Goal: Information Seeking & Learning: Understand process/instructions

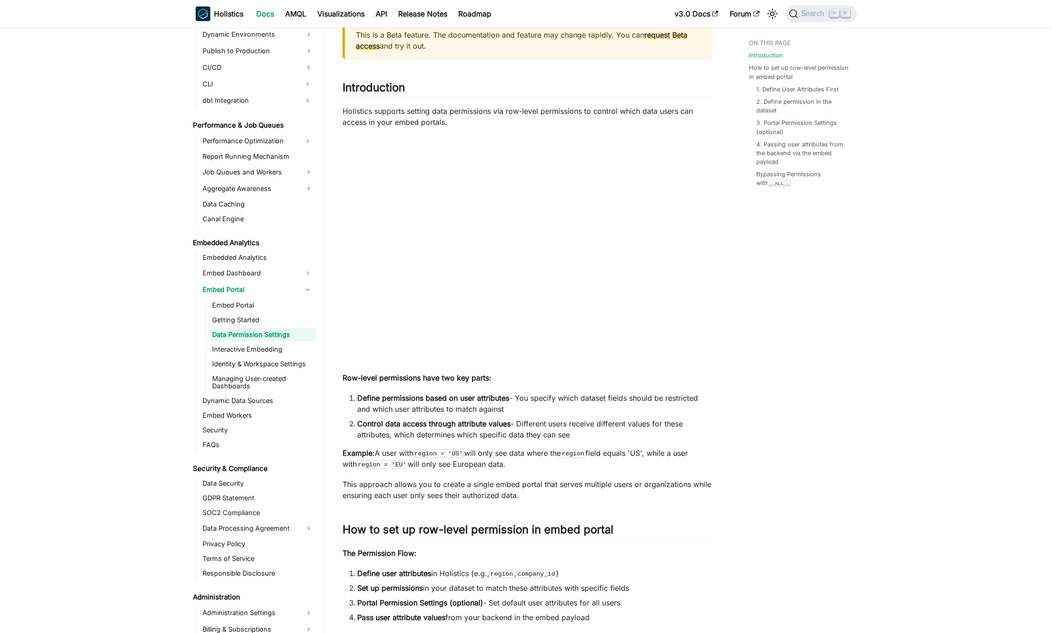
scroll to position [81, 0]
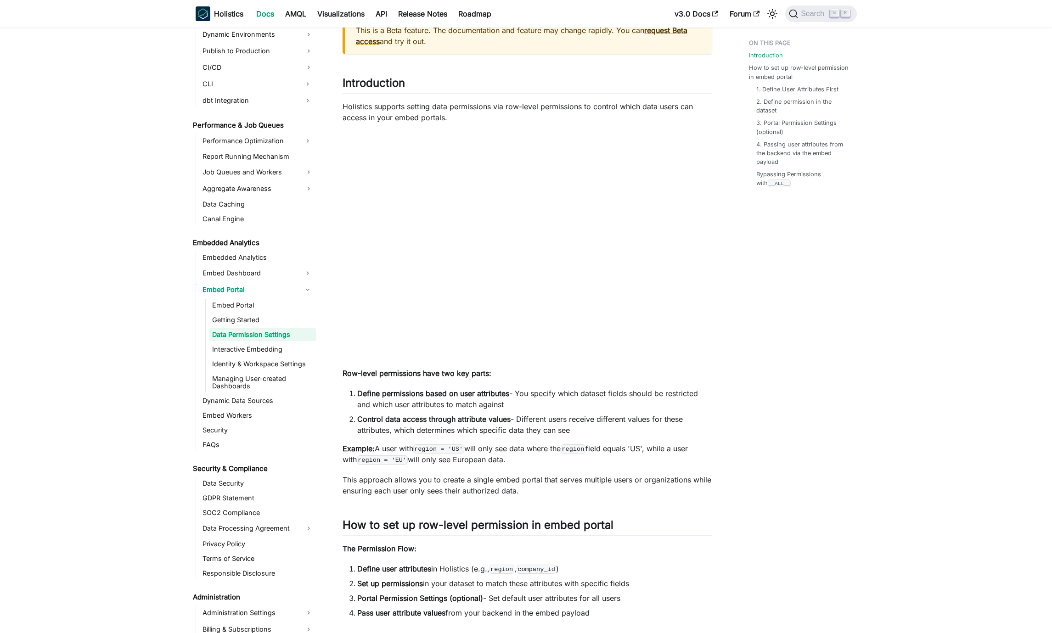
click at [510, 403] on li "Define permissions based on user attributes - You specify which dataset fields …" at bounding box center [534, 399] width 355 height 22
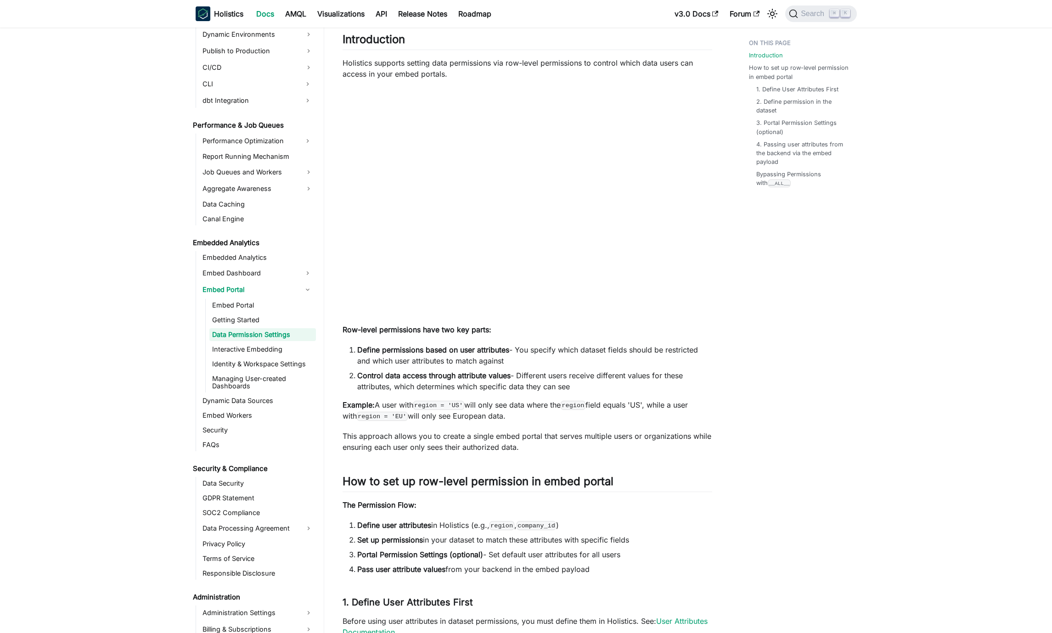
scroll to position [76, 0]
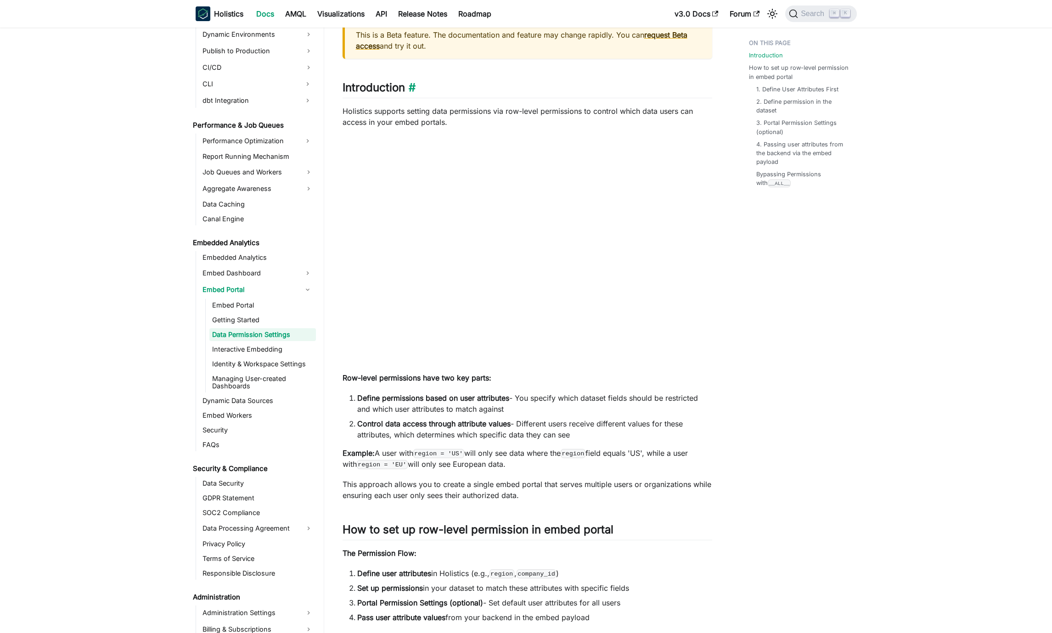
click at [378, 84] on h2 "Introduction ​" at bounding box center [528, 89] width 370 height 17
copy h2 "Introduction"
drag, startPoint x: 629, startPoint y: 437, endPoint x: 336, endPoint y: 378, distance: 298.8
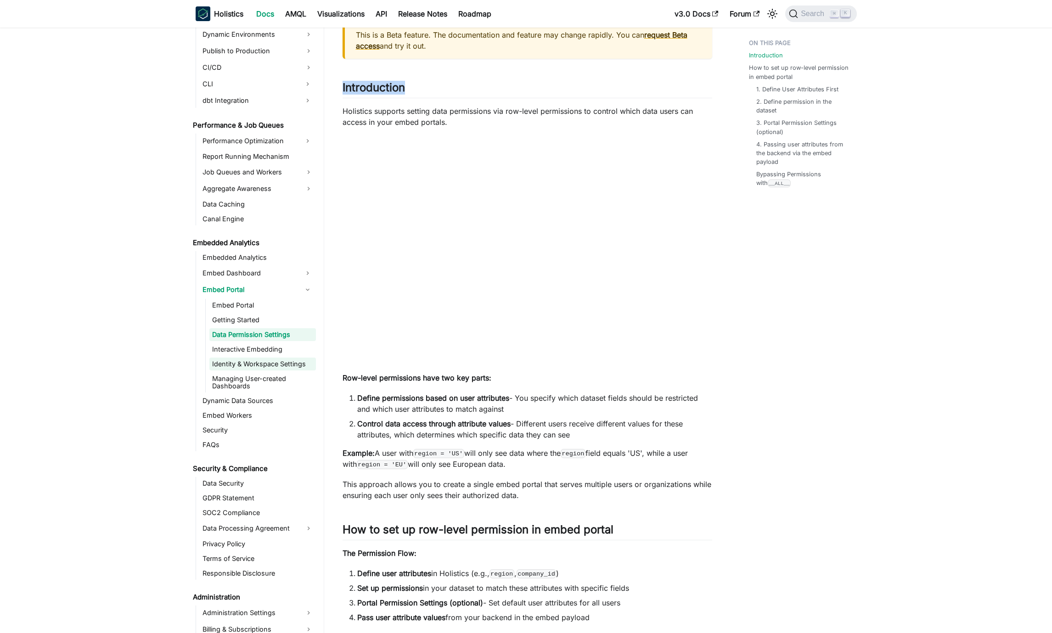
copy div "Row-level permissions have two key parts: Define permissions based on user attr…"
click at [449, 469] on p "Example: A user with region = 'US' will only see data where the region field eq…" at bounding box center [528, 459] width 370 height 22
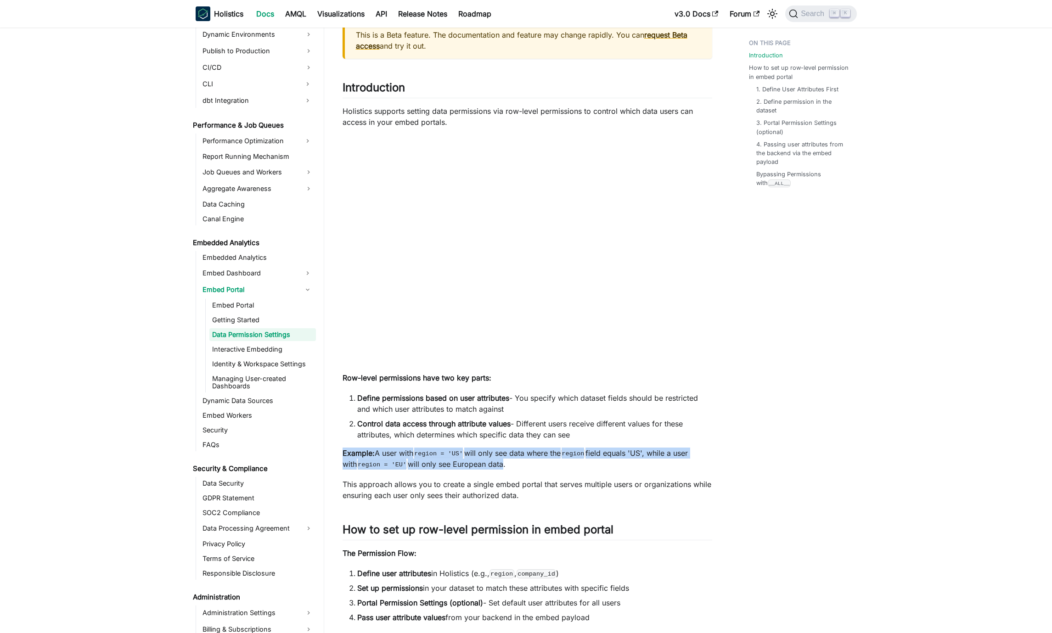
drag, startPoint x: 503, startPoint y: 462, endPoint x: 342, endPoint y: 453, distance: 161.9
click at [343, 453] on p "Example: A user with region = 'US' will only see data where the region field eq…" at bounding box center [528, 459] width 370 height 22
copy p "Example: A user with region = 'US' will only see data where the region field eq…"
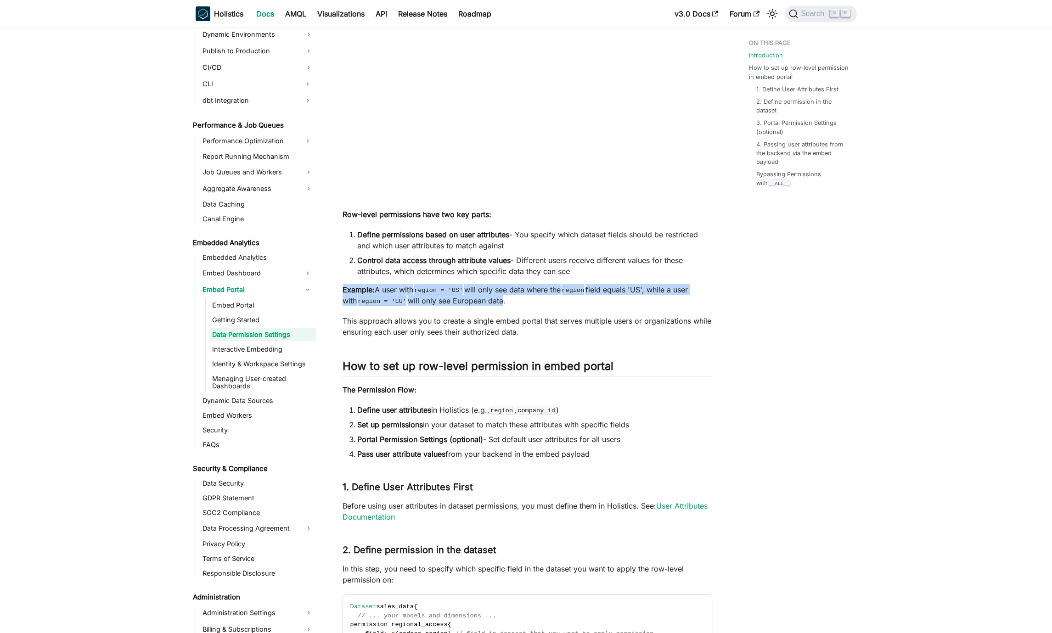
scroll to position [240, 0]
drag, startPoint x: 610, startPoint y: 456, endPoint x: 340, endPoint y: 402, distance: 275.4
click at [340, 402] on article "Embedded Analytics Embed Portal Data Permission Settings On this page Embed Por…" at bounding box center [527, 539] width 384 height 1488
copy ol "Define user attributes in Holistics (e.g., region , company_id ) Set up permiss…"
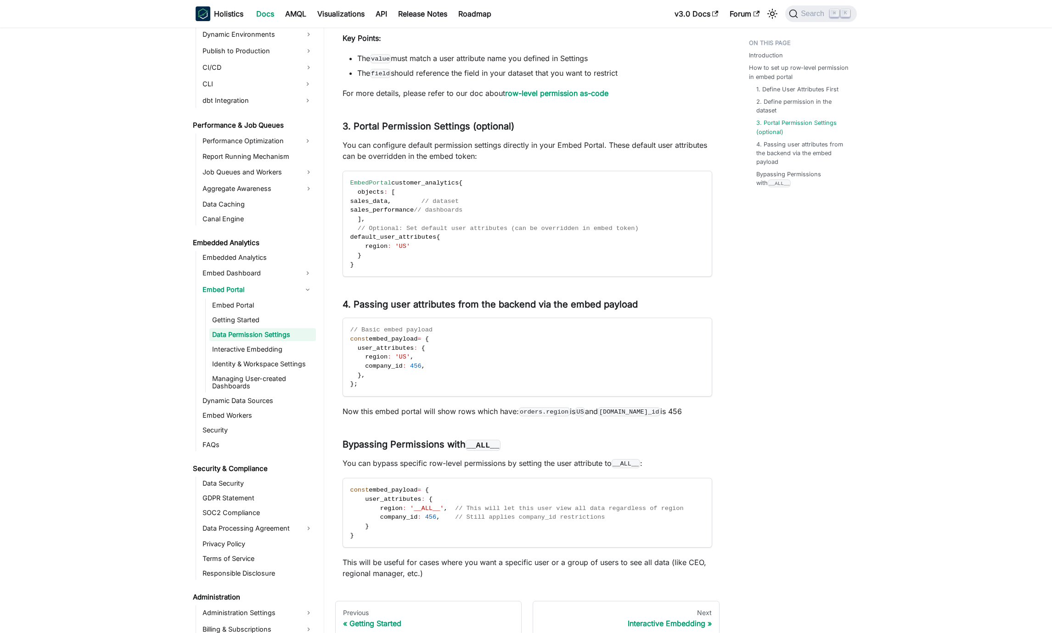
scroll to position [1027, 0]
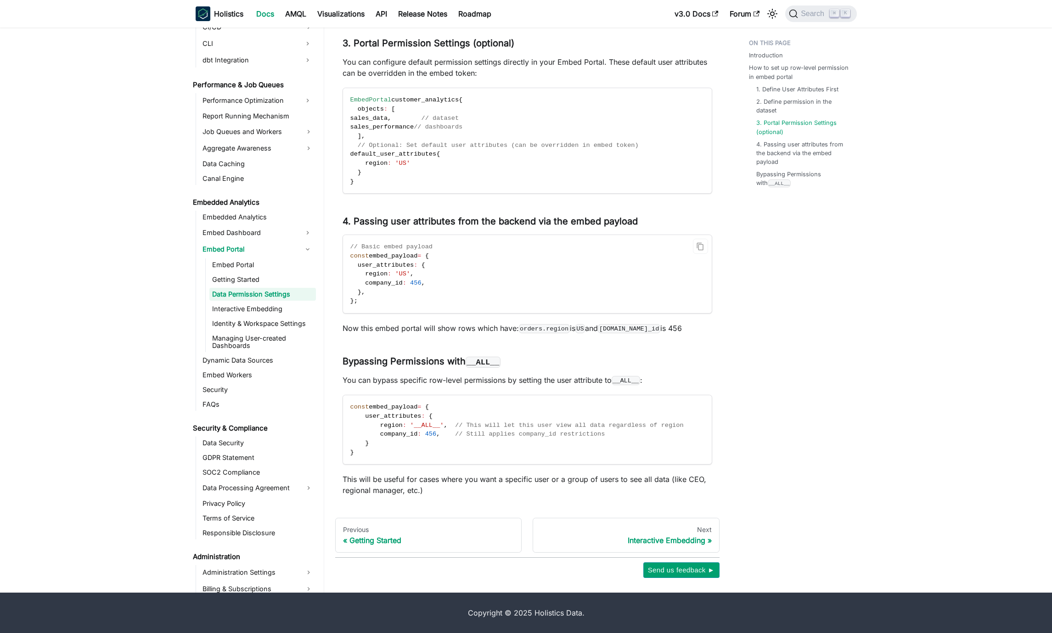
click at [531, 303] on code "// Basic embed payload const embed_payload = { user_attributes : { region : 'US…" at bounding box center [526, 274] width 367 height 78
click at [231, 280] on link "Getting Started" at bounding box center [262, 279] width 107 height 13
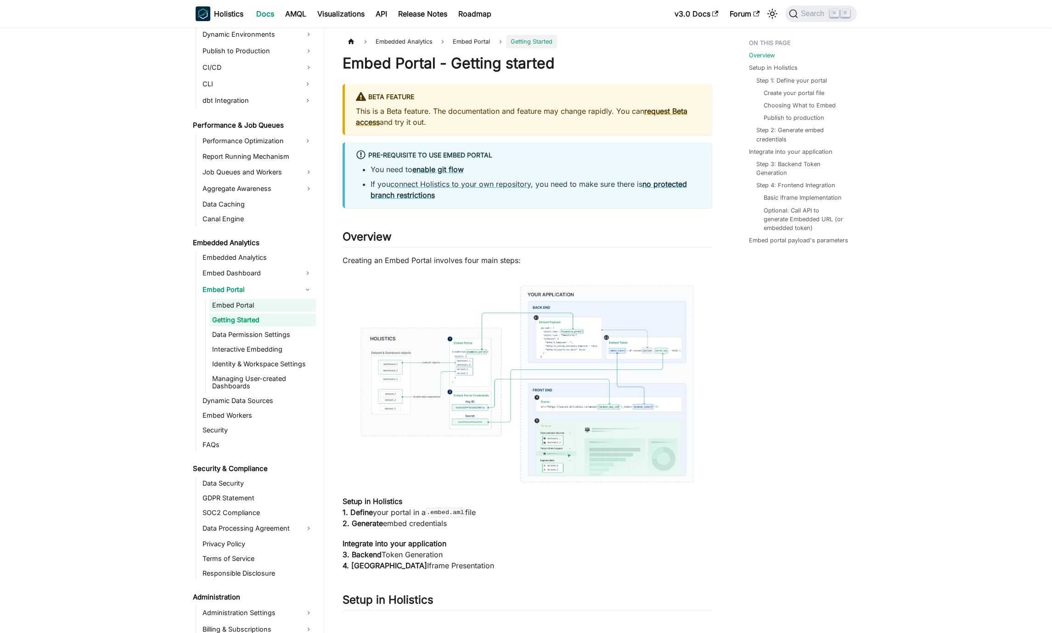
click at [272, 306] on link "Embed Portal" at bounding box center [262, 305] width 107 height 13
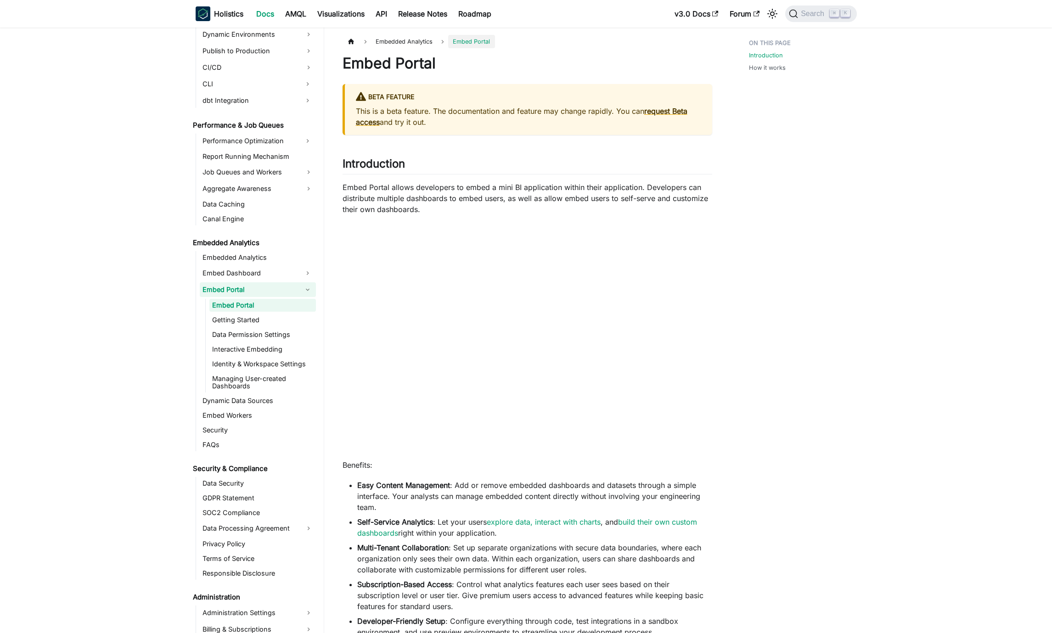
scroll to position [349, 0]
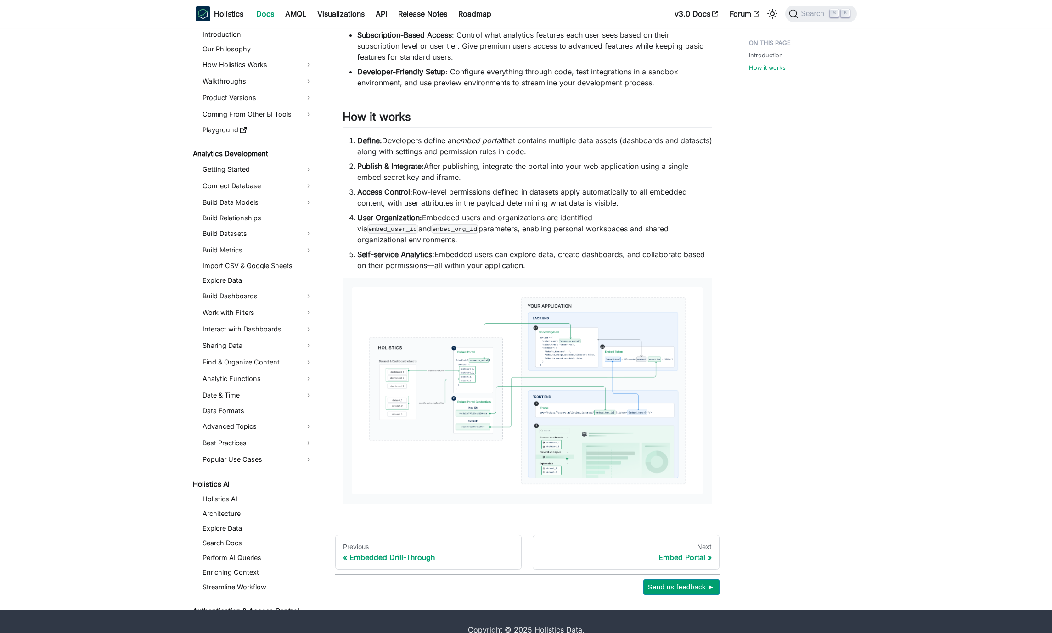
scroll to position [520, 0]
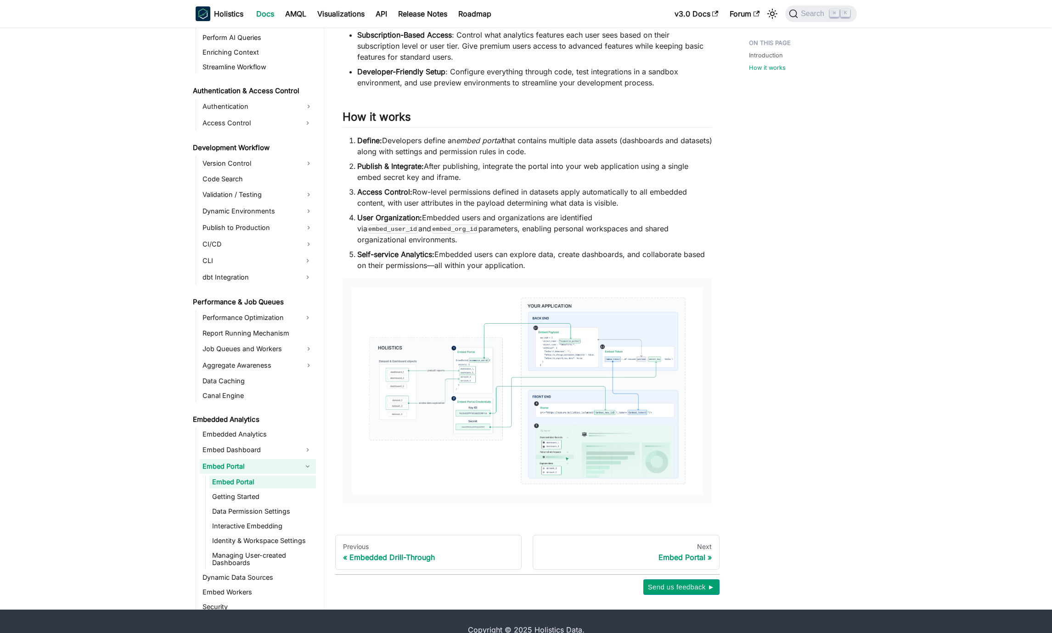
click at [569, 351] on img at bounding box center [527, 390] width 351 height 207
click at [517, 361] on img at bounding box center [527, 390] width 351 height 207
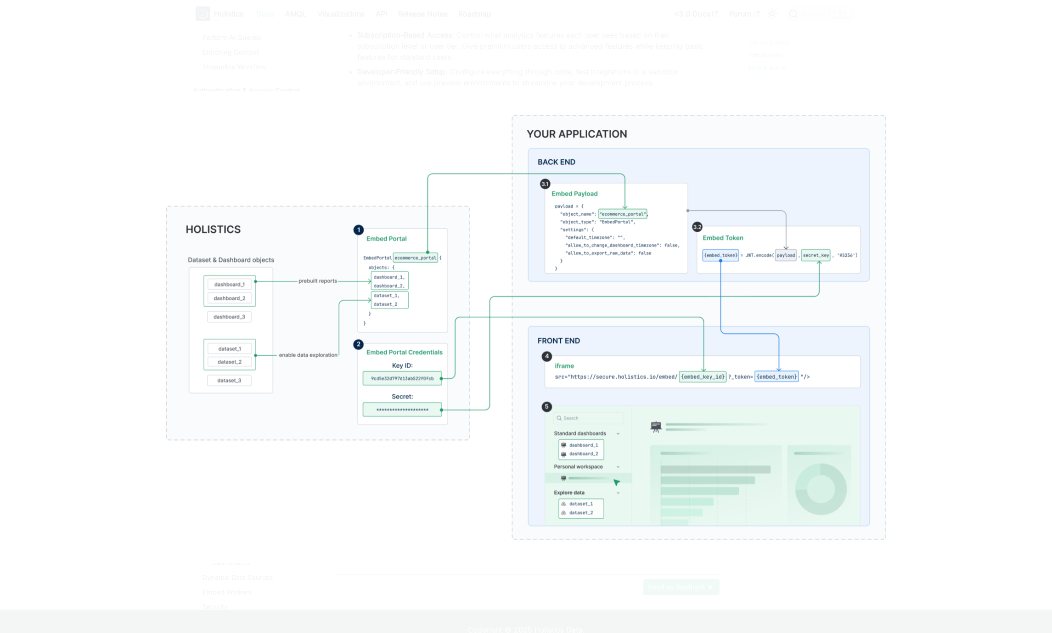
click at [130, 380] on img at bounding box center [526, 328] width 800 height 472
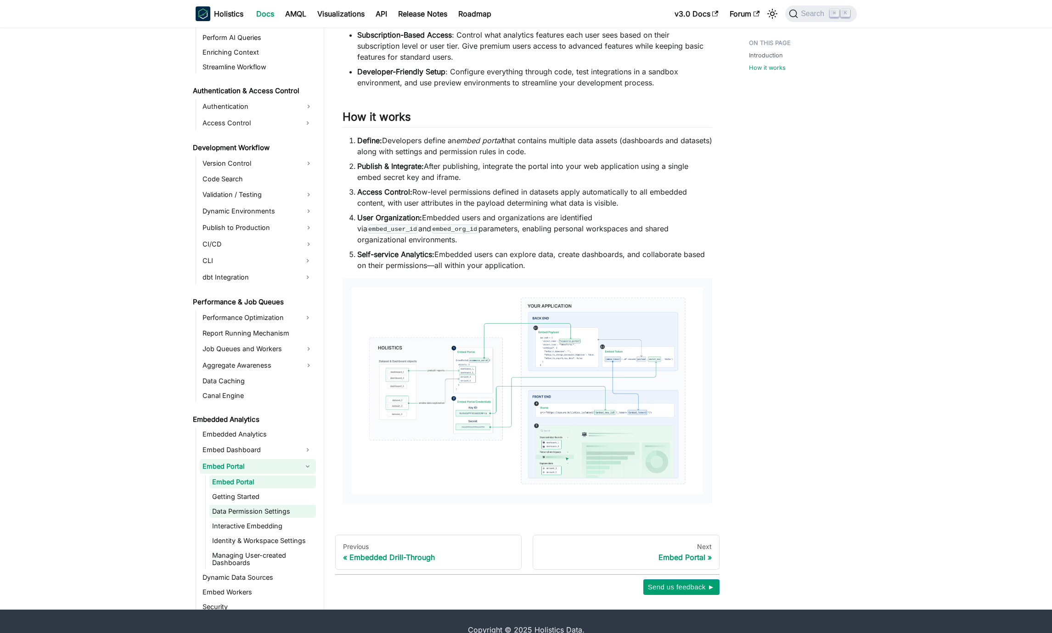
click at [257, 505] on link "Data Permission Settings" at bounding box center [262, 511] width 107 height 13
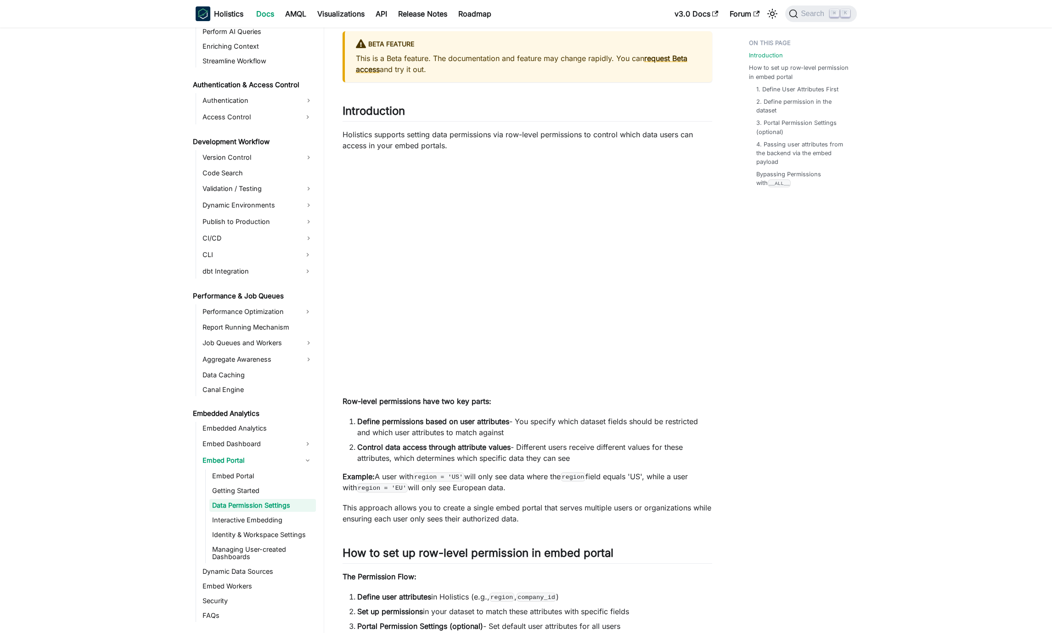
scroll to position [58, 0]
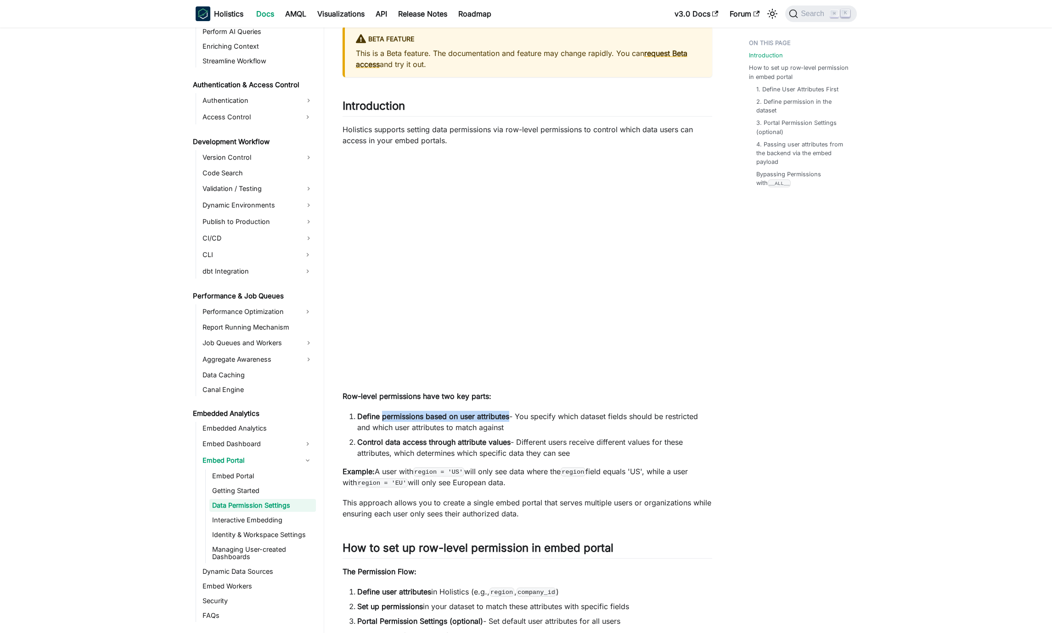
copy strong "permissions based on user attributes"
drag, startPoint x: 383, startPoint y: 417, endPoint x: 516, endPoint y: 416, distance: 133.2
click at [516, 416] on li "Define permissions based on user attributes - You specify which dataset fields …" at bounding box center [534, 422] width 355 height 22
drag, startPoint x: 356, startPoint y: 440, endPoint x: 518, endPoint y: 442, distance: 162.1
click at [518, 442] on li "Control data access through attribute values - Different users receive differen…" at bounding box center [534, 448] width 355 height 22
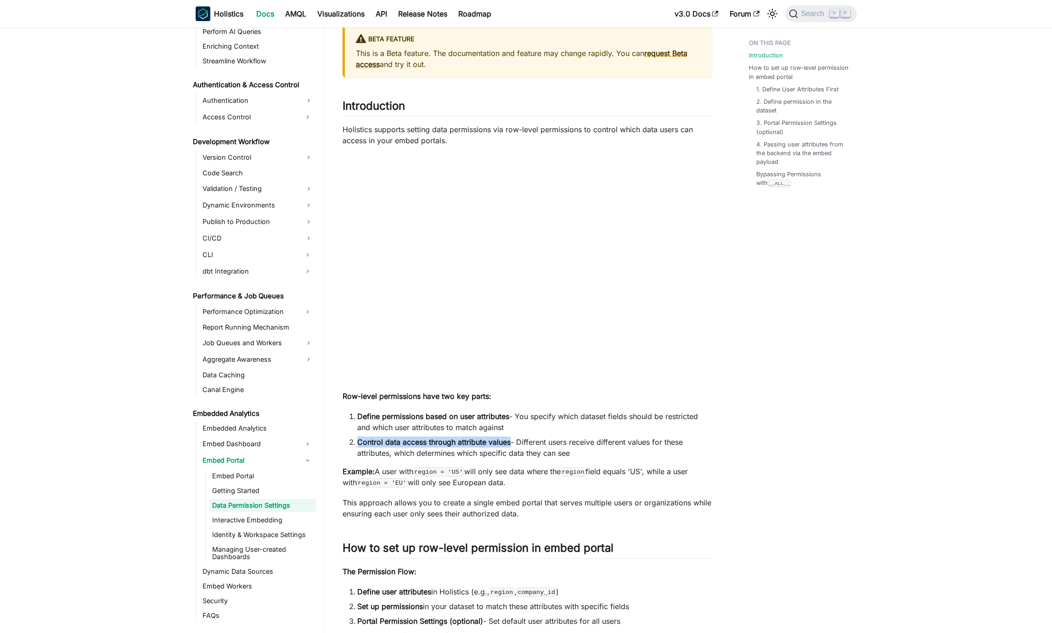
copy strong "Control data access through attribute values"
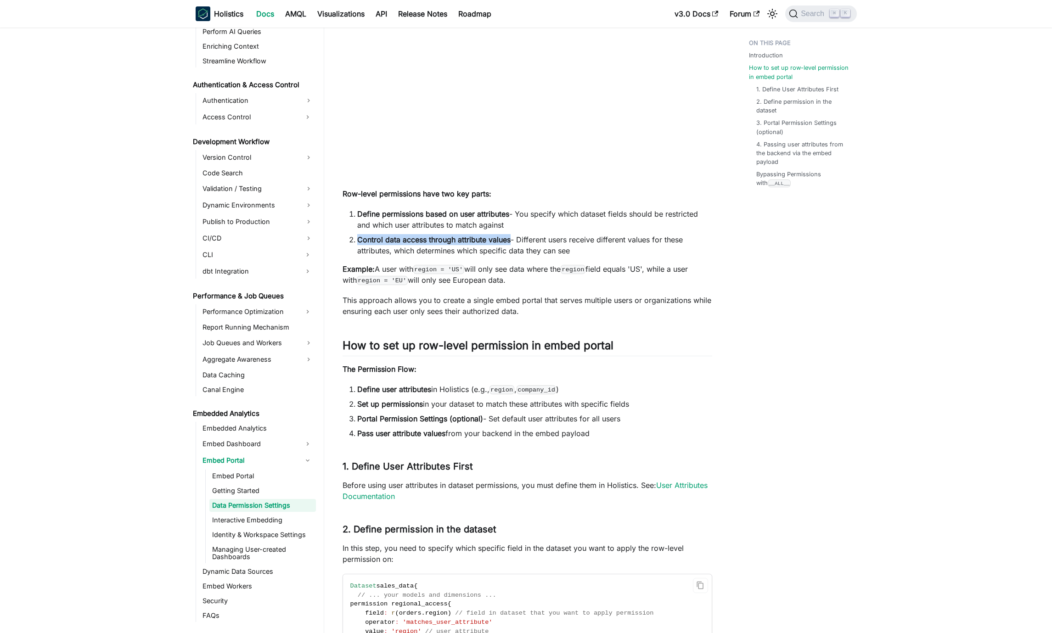
scroll to position [485, 0]
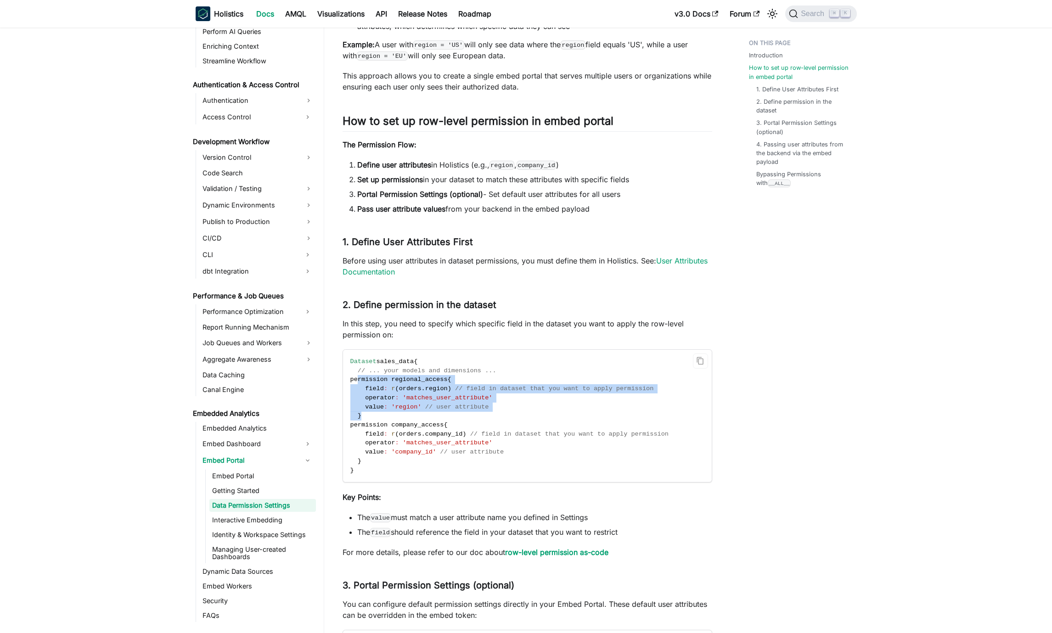
drag, startPoint x: 371, startPoint y: 415, endPoint x: 357, endPoint y: 376, distance: 41.2
click at [357, 376] on code "Dataset sales_data { // ... your models and dimensions ... permission regional_…" at bounding box center [526, 416] width 367 height 132
copy code "permission regional_access { field : r ( orders . region ) // field in dataset …"
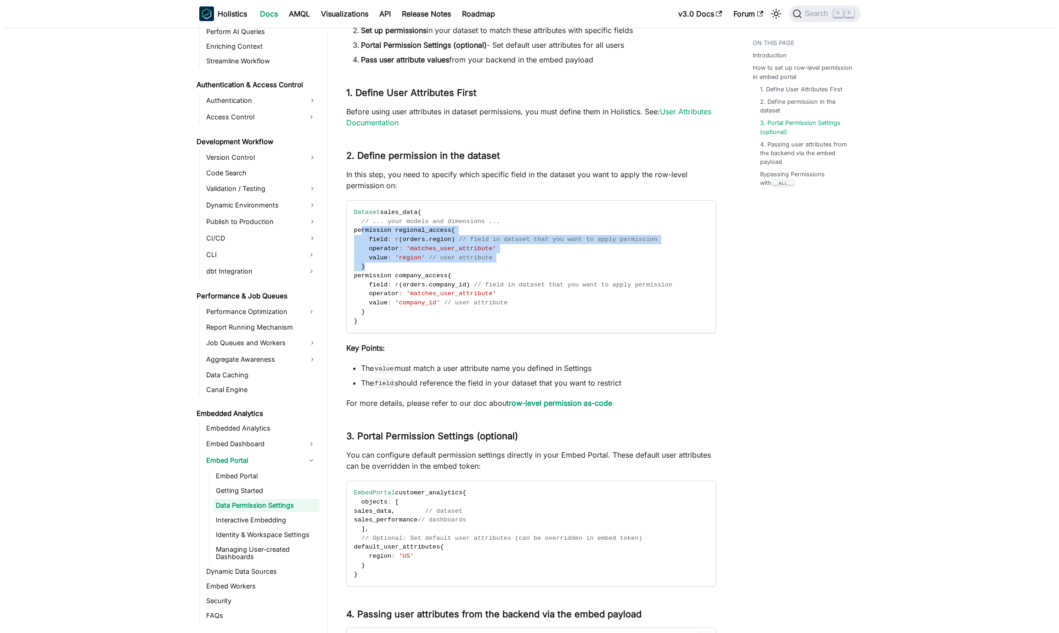
scroll to position [789, 0]
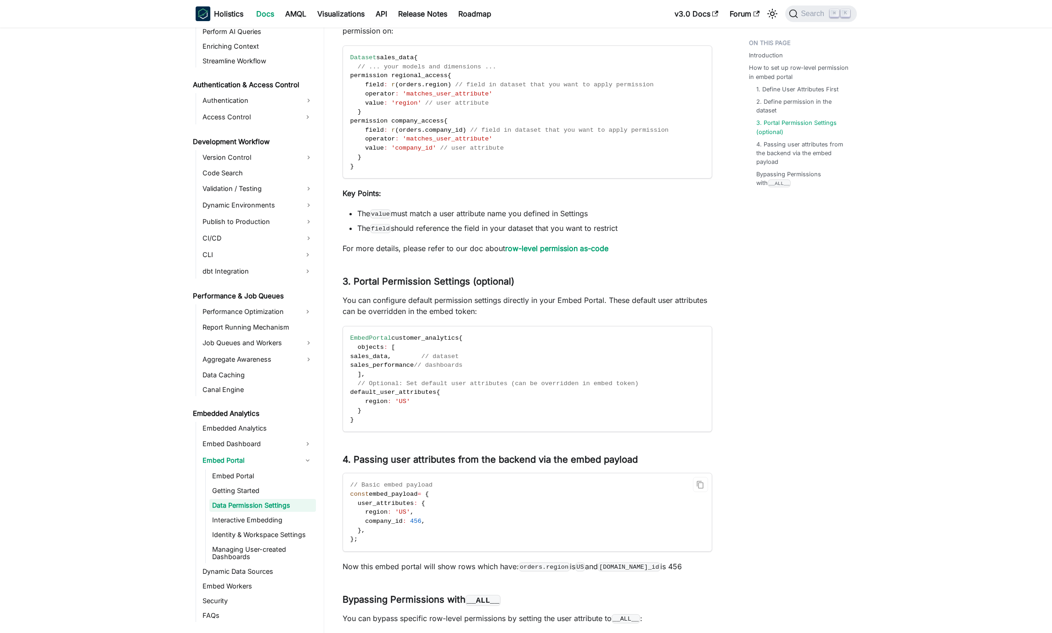
click at [488, 504] on code "// Basic embed payload const embed_payload = { user_attributes : { region : 'US…" at bounding box center [526, 512] width 367 height 78
drag, startPoint x: 386, startPoint y: 541, endPoint x: 367, endPoint y: 497, distance: 48.4
click at [350, 496] on code "// Basic embed payload const embed_payload = { user_attributes : { region : 'US…" at bounding box center [526, 512] width 367 height 78
copy code "const embed_payload = { user_attributes : { region : 'US' , company_id : 456 , …"
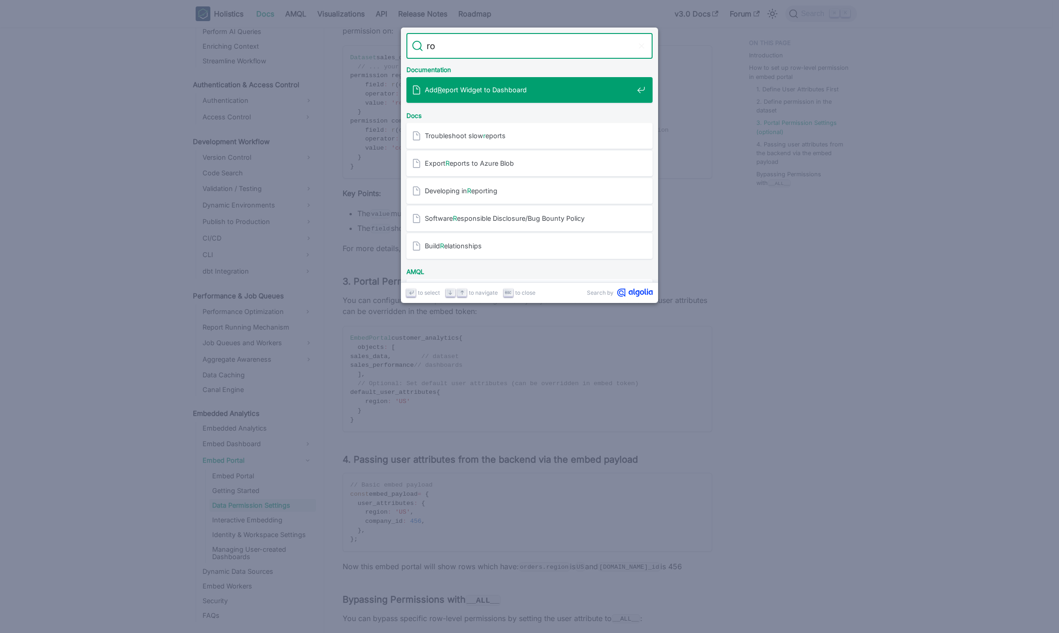
type input "row"
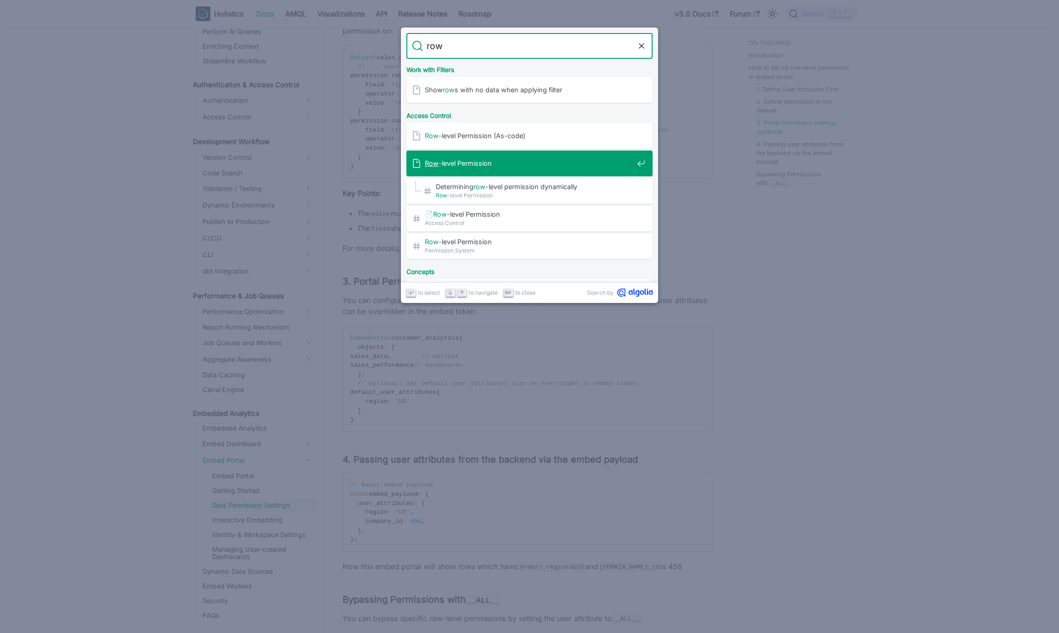
click at [445, 168] on div "Row -level Permission" at bounding box center [532, 164] width 241 height 26
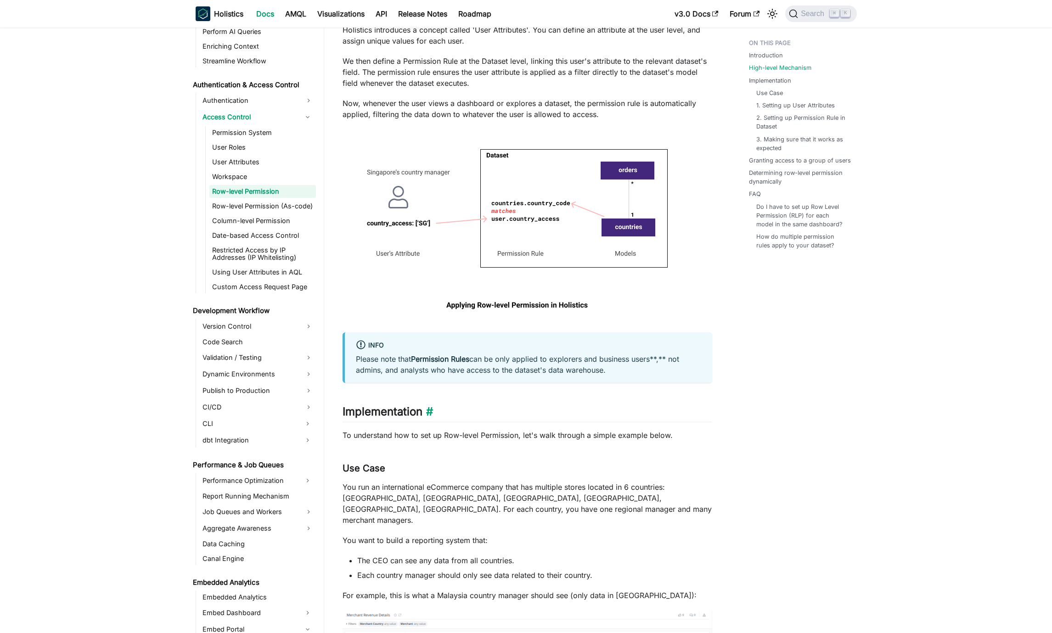
scroll to position [602, 0]
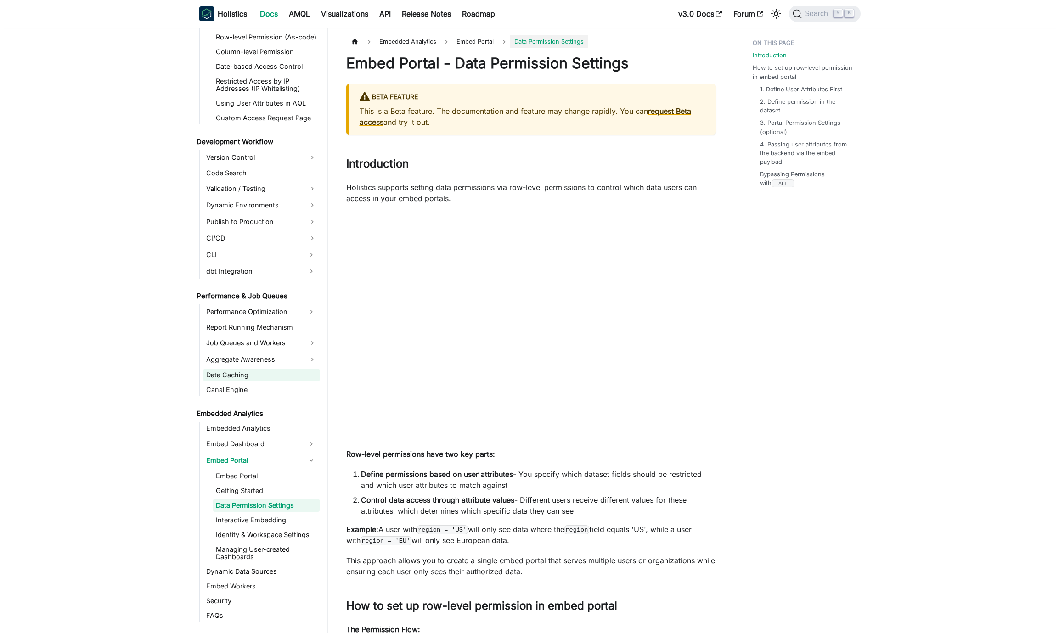
scroll to position [550, 0]
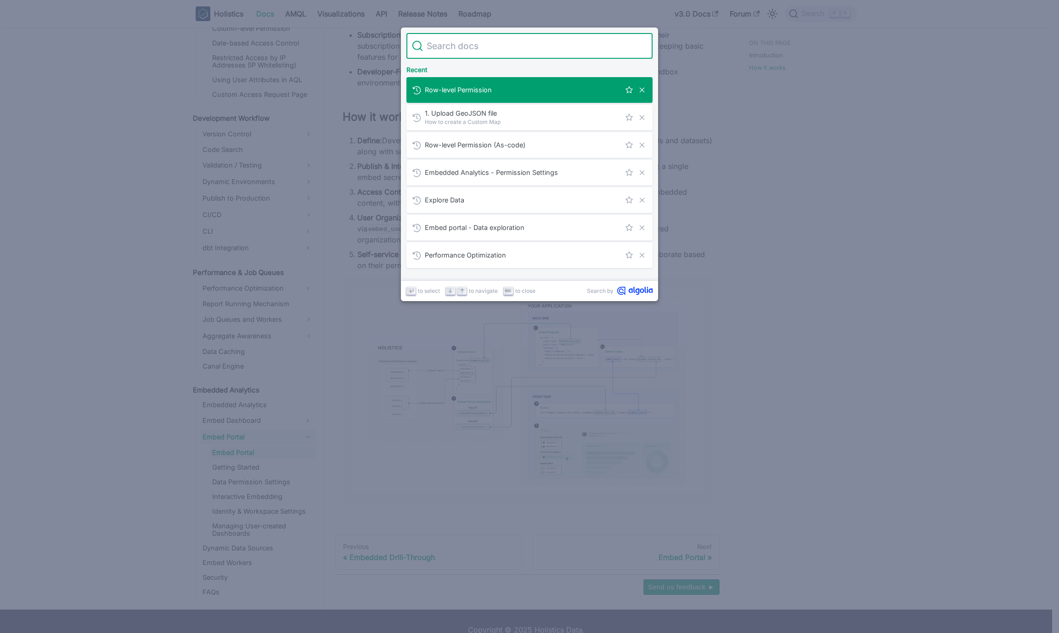
click at [524, 85] on span "Row-level Permission" at bounding box center [523, 89] width 196 height 9
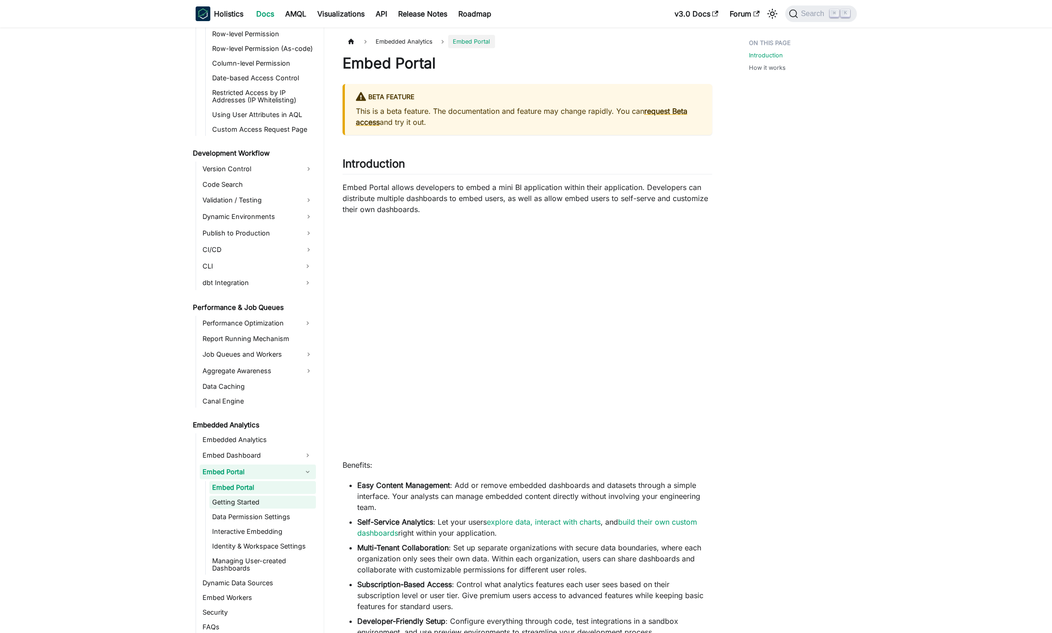
click at [249, 507] on link "Getting Started" at bounding box center [262, 502] width 107 height 13
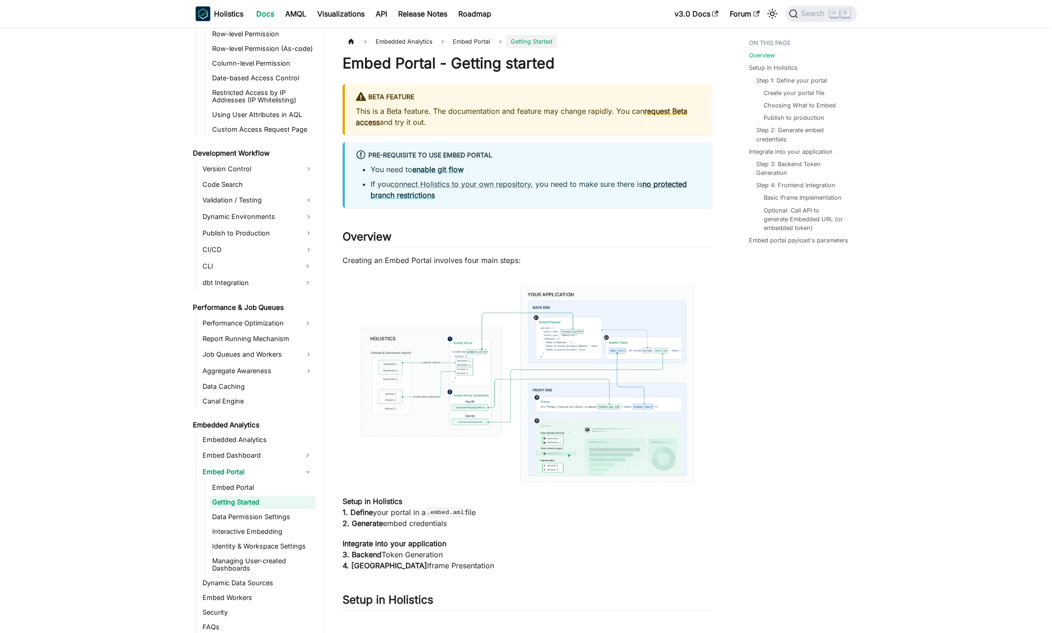
scroll to position [182, 0]
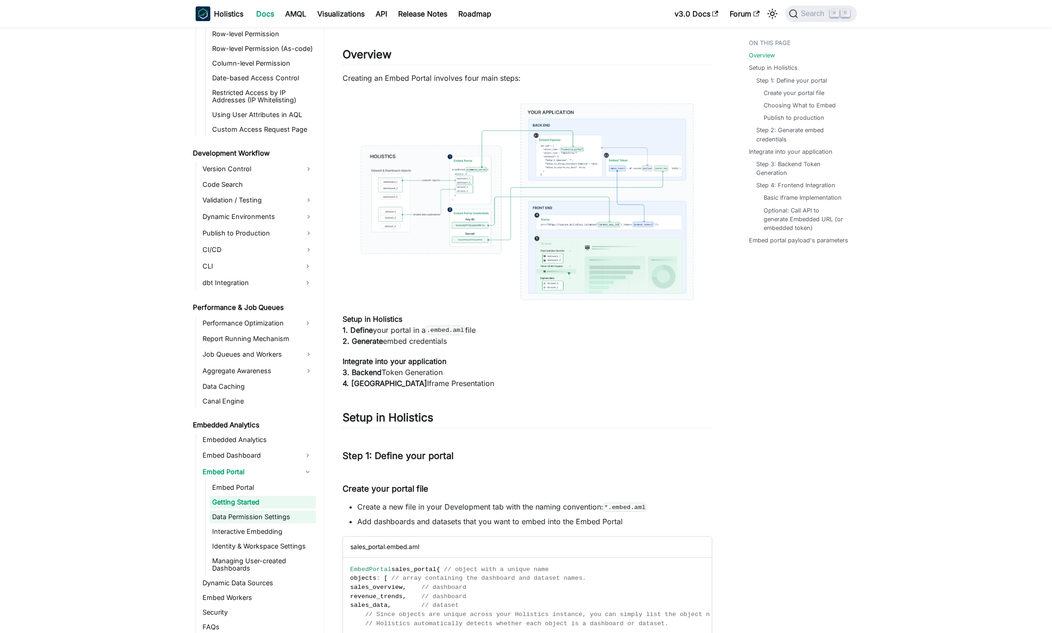
click at [259, 516] on link "Data Permission Settings" at bounding box center [262, 517] width 107 height 13
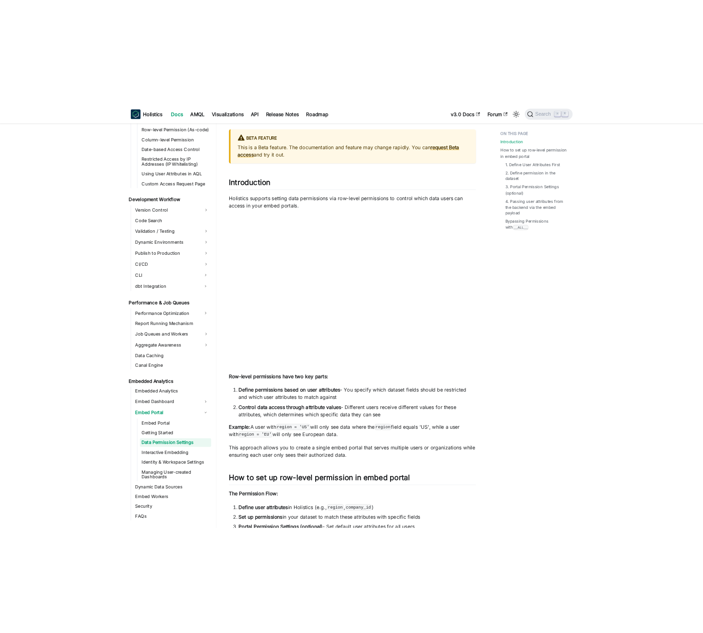
scroll to position [87, 0]
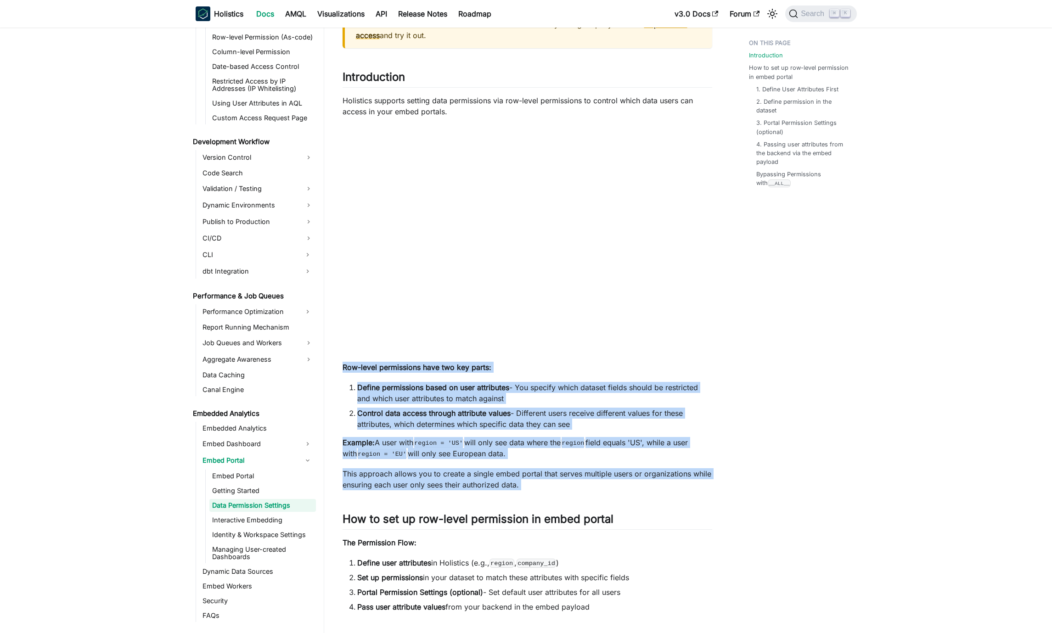
drag, startPoint x: 662, startPoint y: 496, endPoint x: 337, endPoint y: 368, distance: 349.7
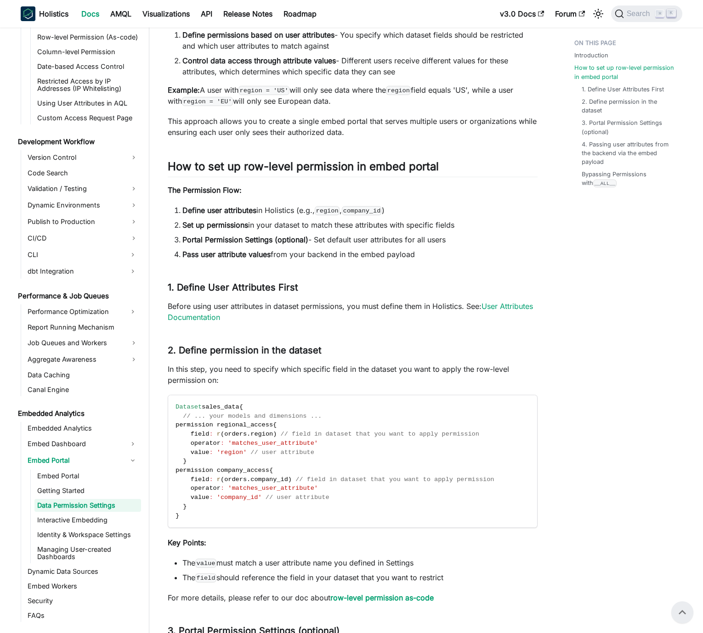
scroll to position [439, 0]
drag, startPoint x: 543, startPoint y: 333, endPoint x: 165, endPoint y: 170, distance: 411.6
click at [165, 170] on article "Embedded Analytics Embed Portal Data Permission Settings On this page Embed Por…" at bounding box center [352, 340] width 384 height 1488
copy div "Lor ip dol si ame-conse adipiscing el seddo eiusmo ​ Tem Incididunt Utla: Etdol…"
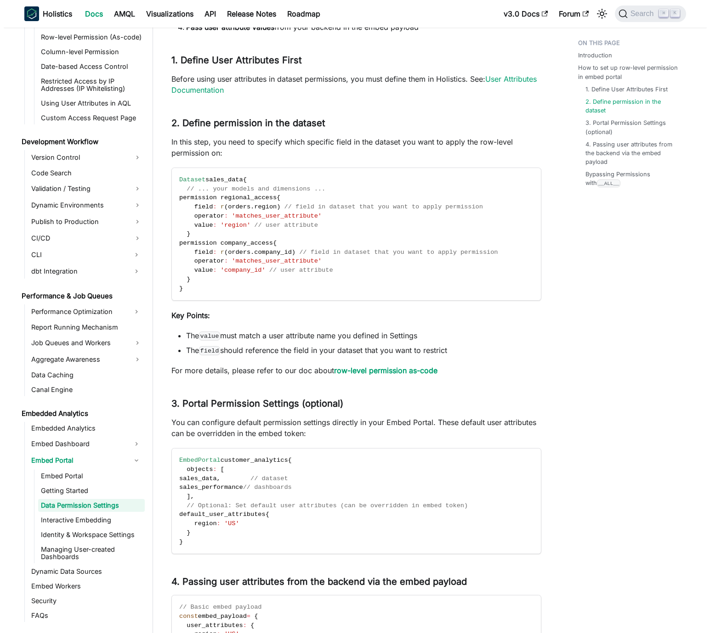
scroll to position [706, 0]
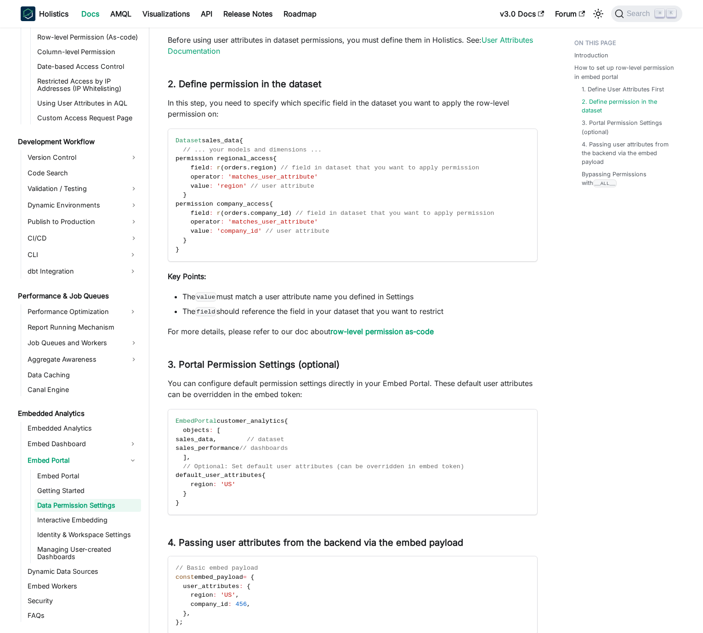
click at [326, 356] on div "Embed Portal - Data Permission Settings BETA FEATURE This is a Beta feature. Th…" at bounding box center [353, 82] width 370 height 1469
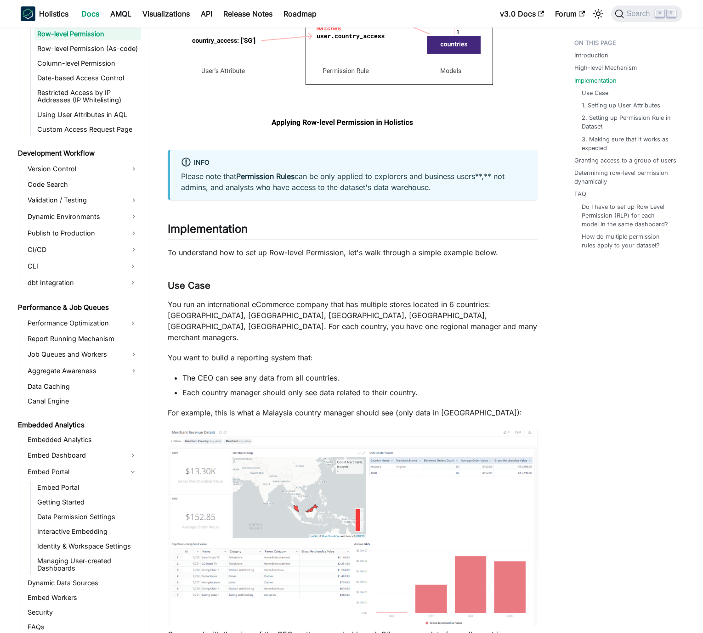
scroll to position [804, 0]
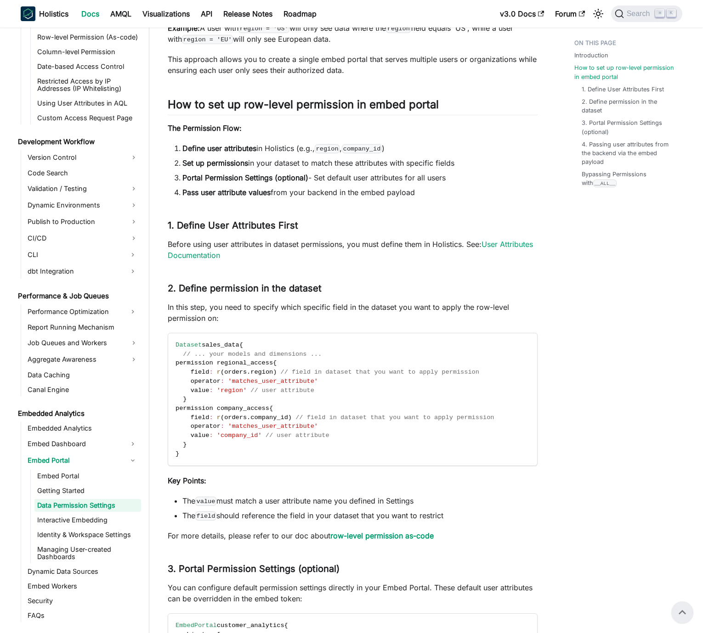
scroll to position [423, 0]
